Goal: Task Accomplishment & Management: Use online tool/utility

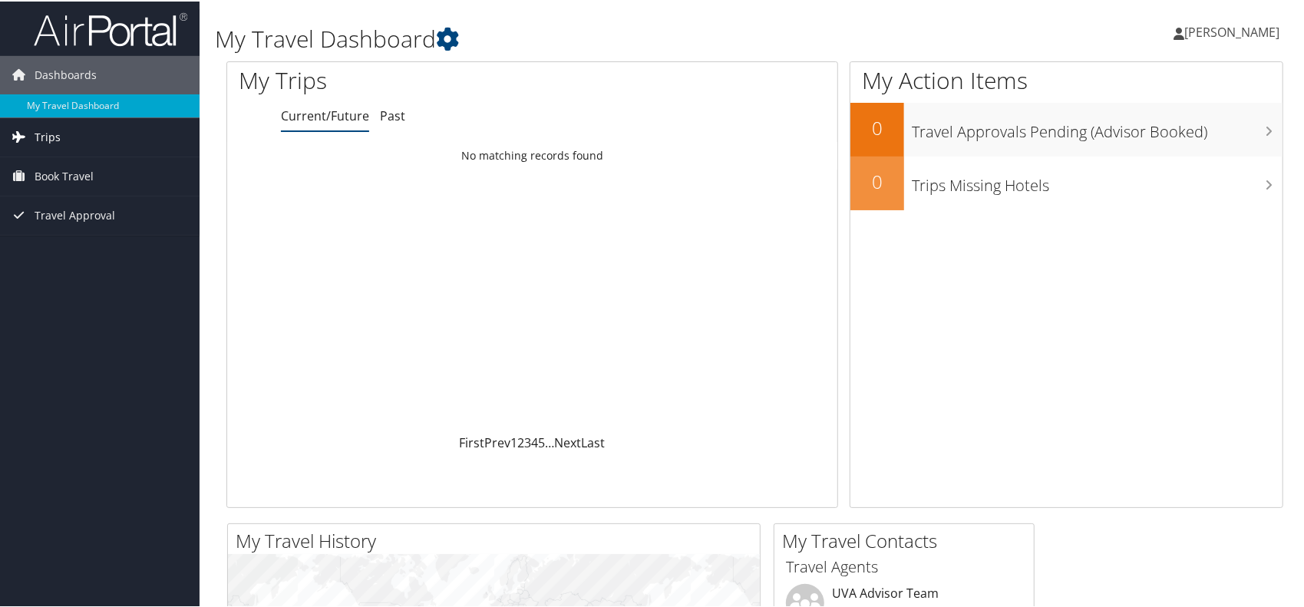
click at [83, 134] on link "Trips" at bounding box center [100, 136] width 200 height 38
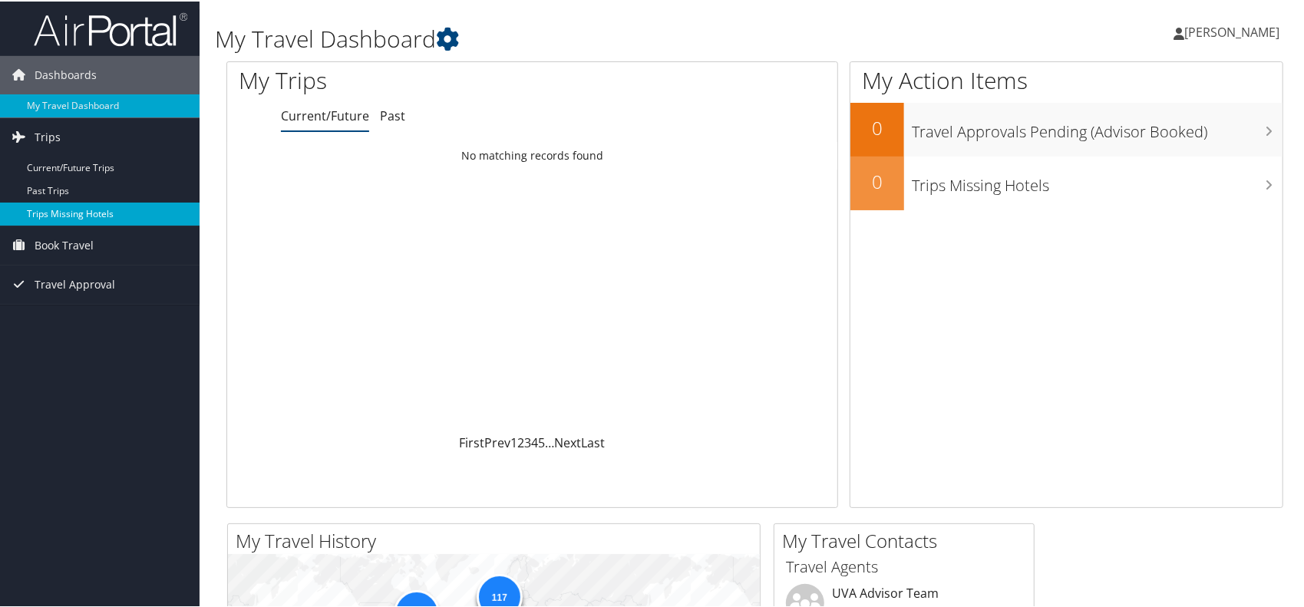
click at [80, 211] on link "Trips Missing Hotels" at bounding box center [100, 212] width 200 height 23
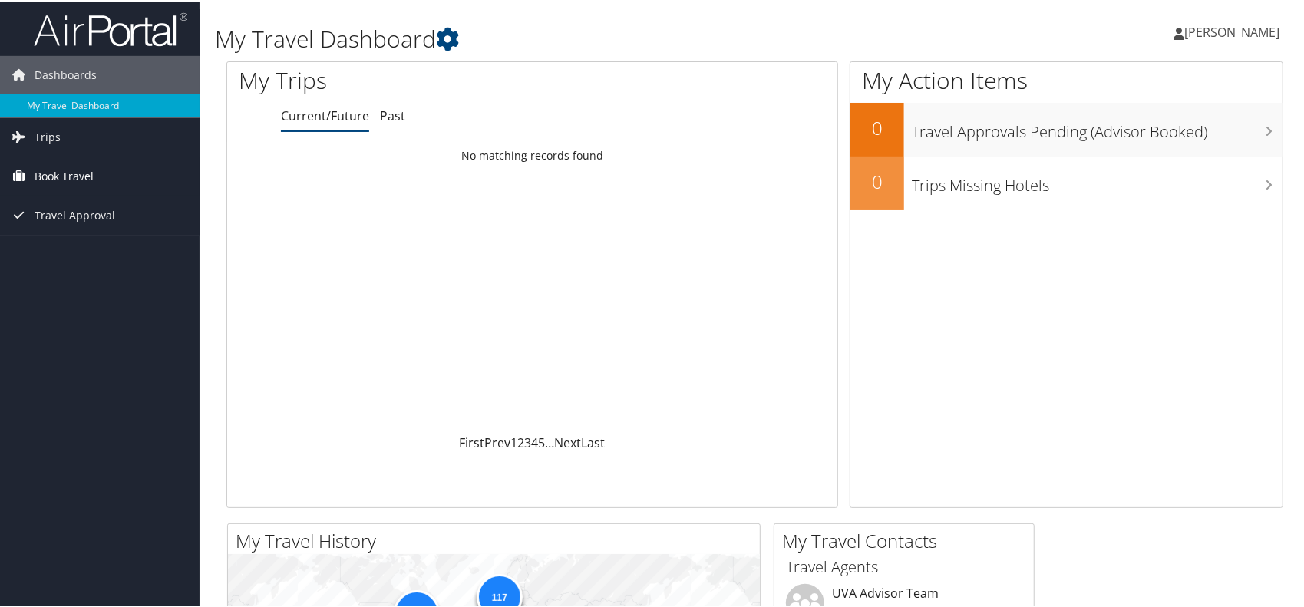
click at [70, 170] on span "Book Travel" at bounding box center [64, 175] width 59 height 38
click at [107, 253] on link "Book/Manage Online Trips" at bounding box center [100, 251] width 200 height 23
